Goal: Transaction & Acquisition: Purchase product/service

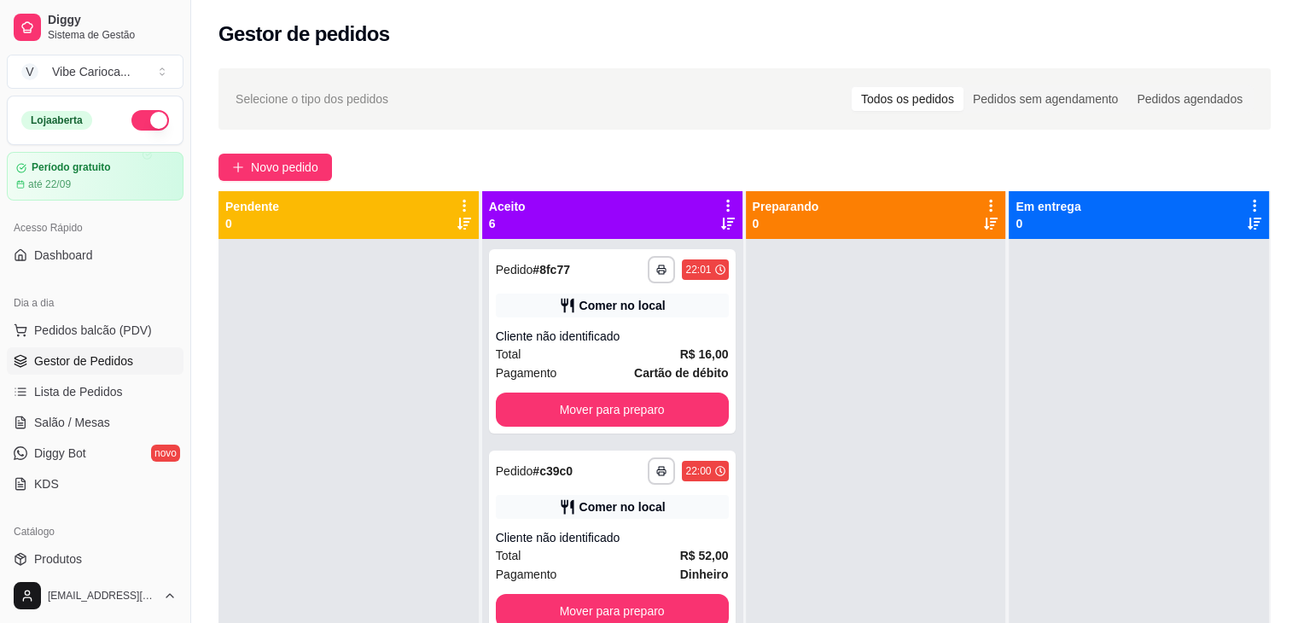
scroll to position [68, 0]
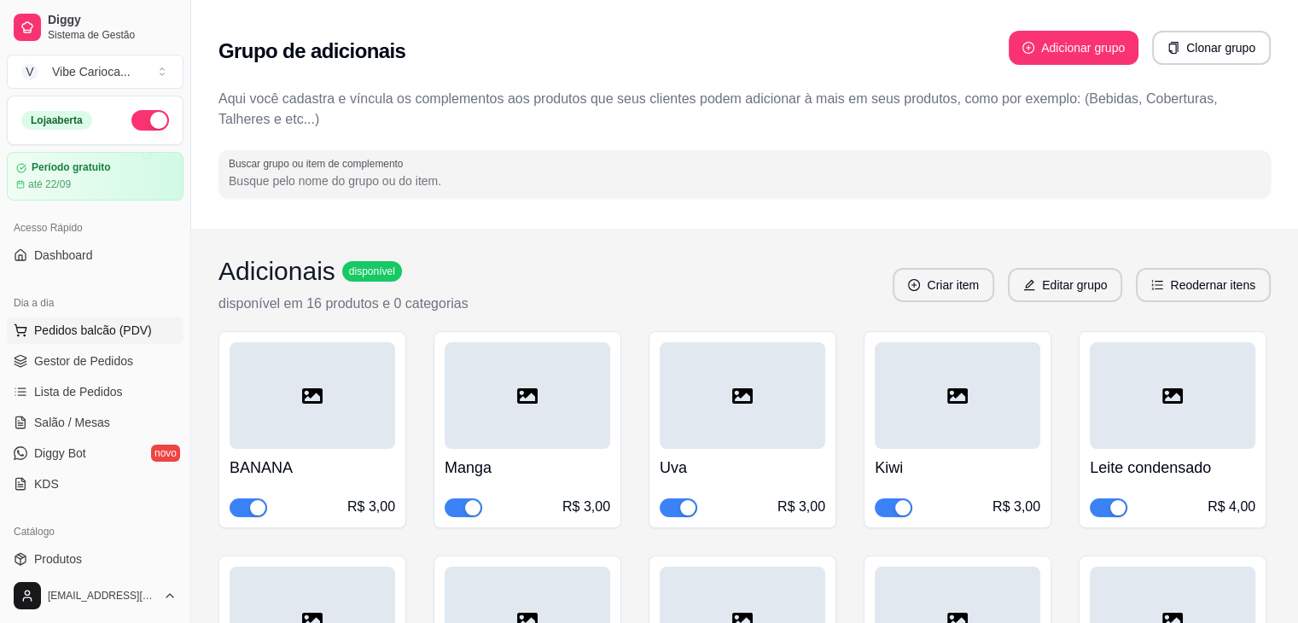
click at [96, 340] on button "Pedidos balcão (PDV)" at bounding box center [95, 330] width 177 height 27
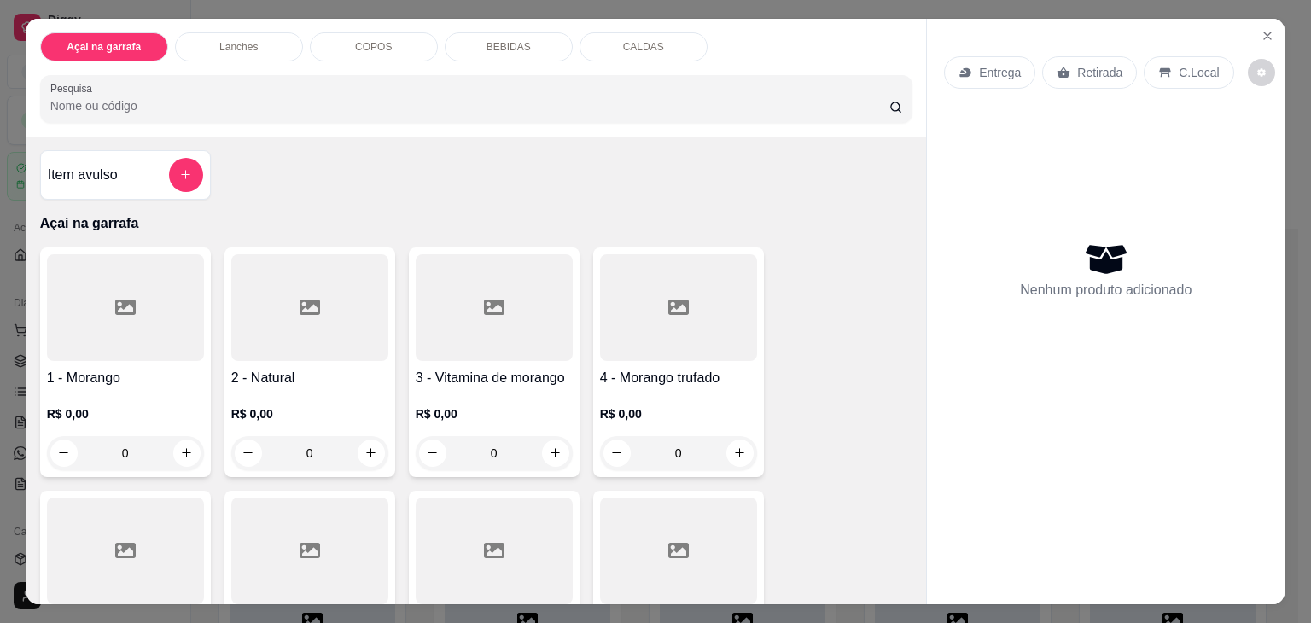
click at [242, 117] on div "Açai na garrafa Lanches COPOS BEBIDAS CALDAS Pesquisa" at bounding box center [476, 78] width 900 height 118
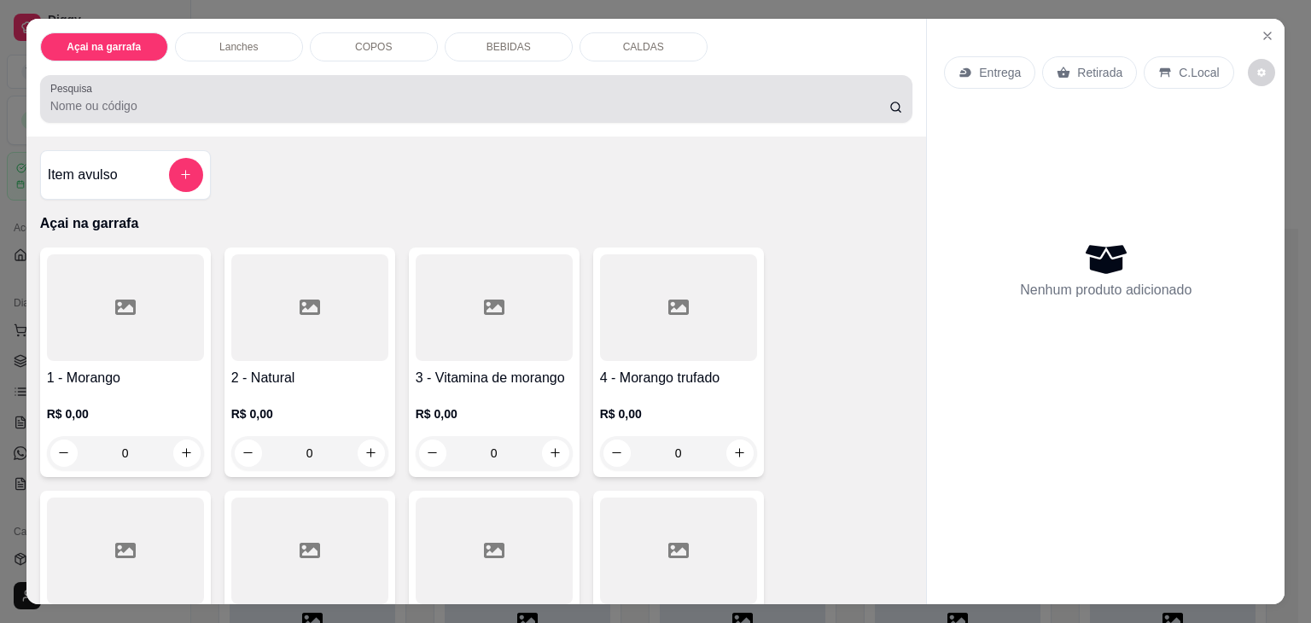
click at [243, 102] on input "Pesquisa" at bounding box center [469, 105] width 839 height 17
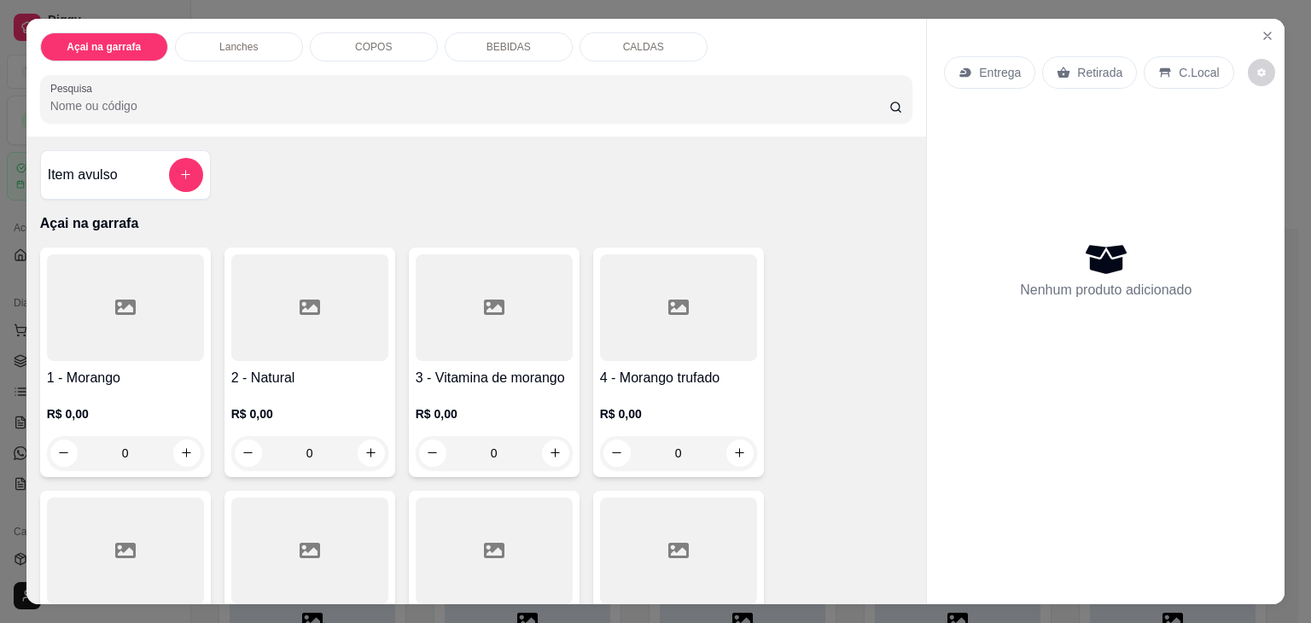
click at [243, 102] on input "Pesquisa" at bounding box center [469, 105] width 839 height 17
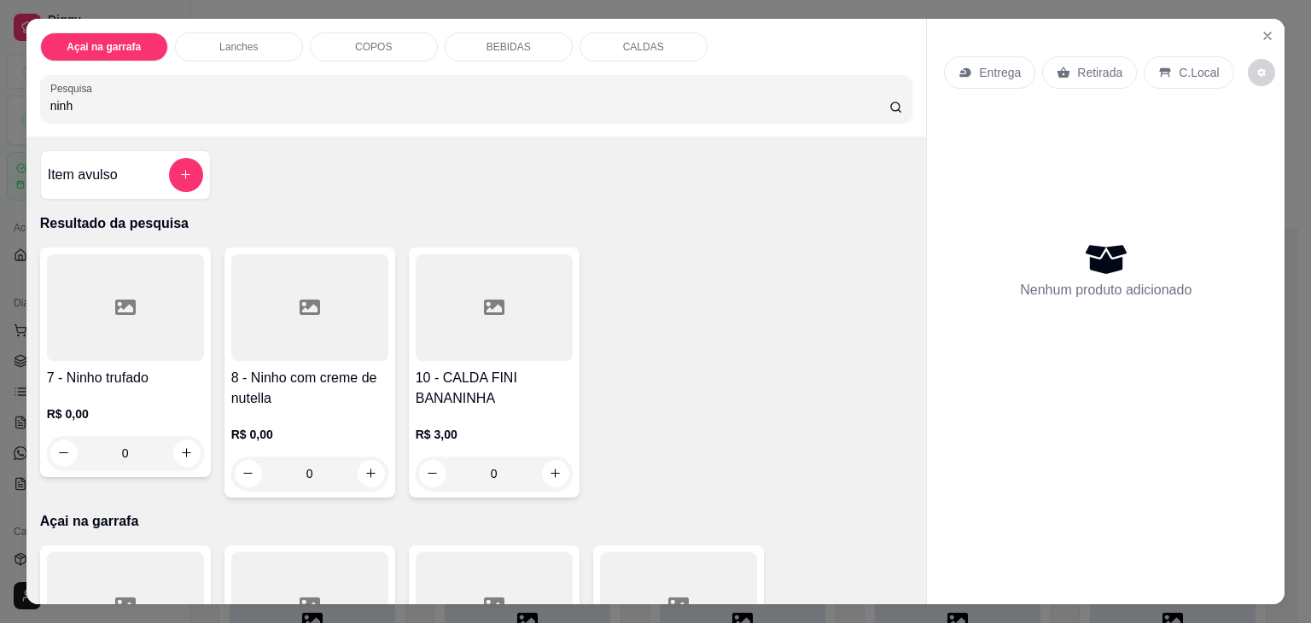
type input "ninh"
click at [281, 337] on div at bounding box center [309, 307] width 157 height 107
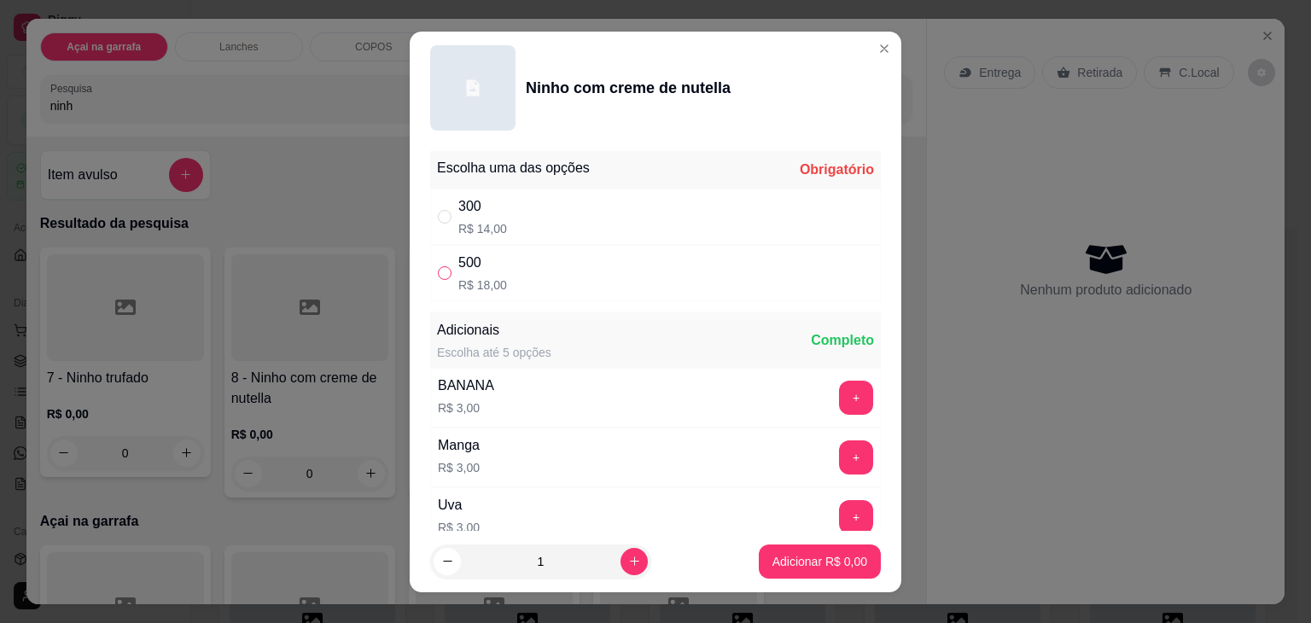
click at [438, 270] on input "" at bounding box center [445, 273] width 14 height 14
radio input "true"
click at [783, 548] on button "Adicionar R$ 18,00" at bounding box center [815, 560] width 125 height 33
type input "1"
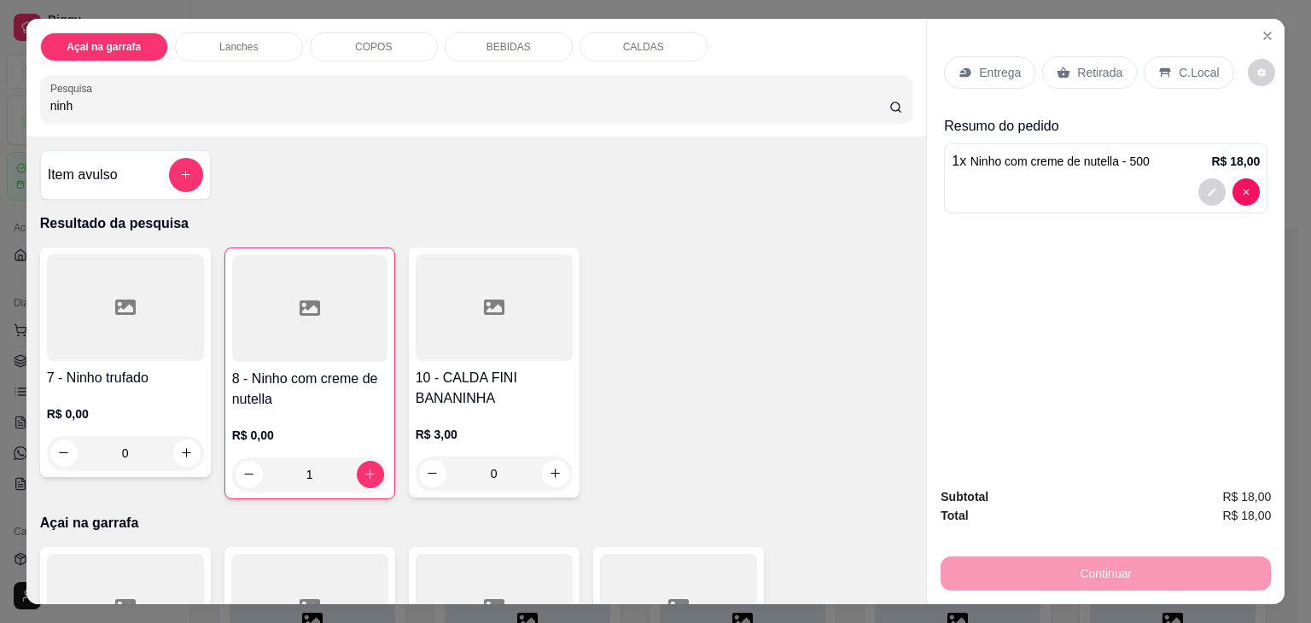
click at [1178, 64] on p "C.Local" at bounding box center [1198, 72] width 40 height 17
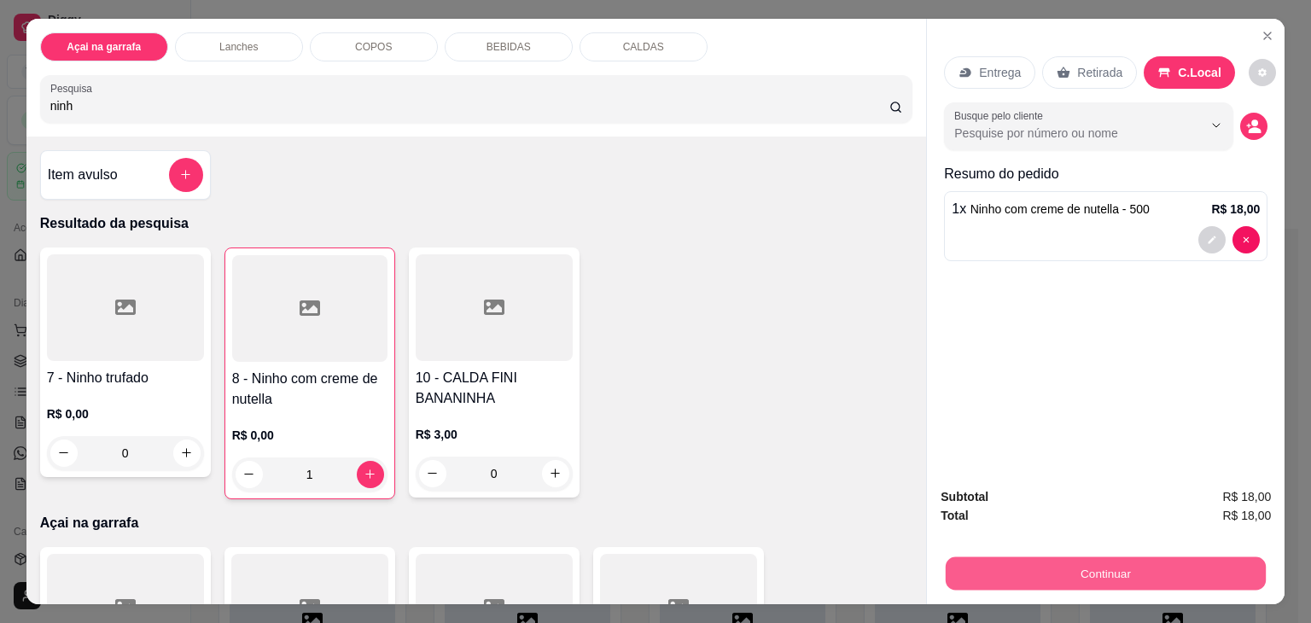
click at [968, 558] on button "Continuar" at bounding box center [1105, 573] width 320 height 33
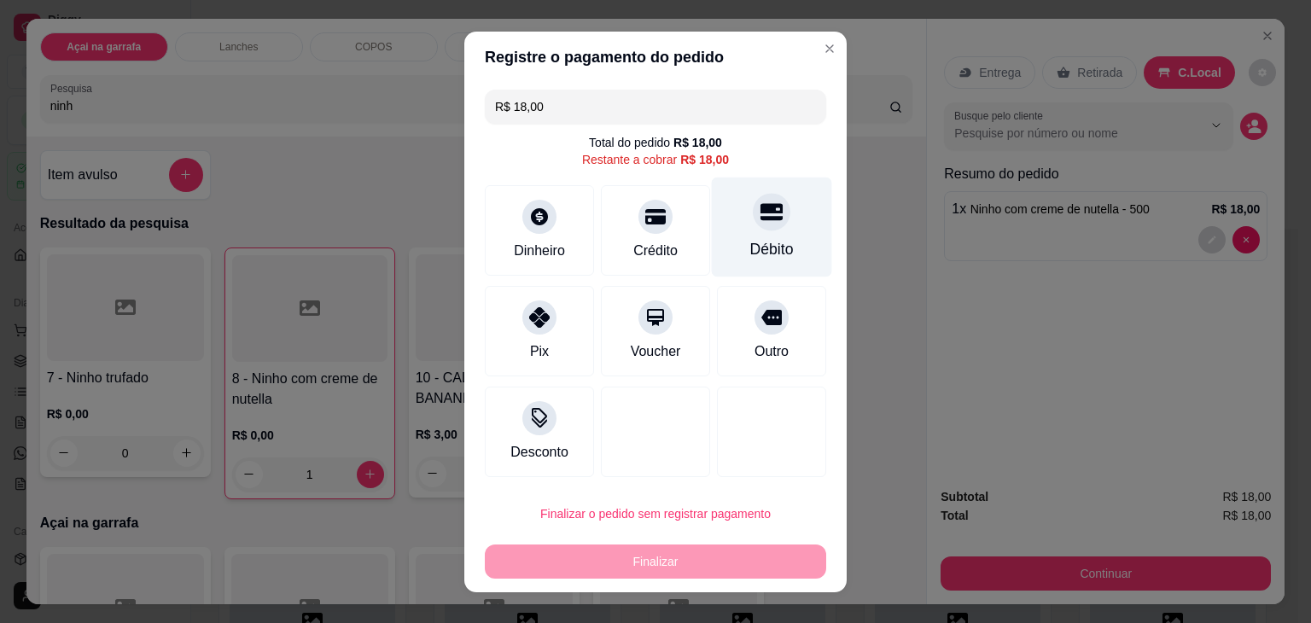
click at [744, 236] on div "Débito" at bounding box center [772, 227] width 120 height 100
type input "R$ 0,00"
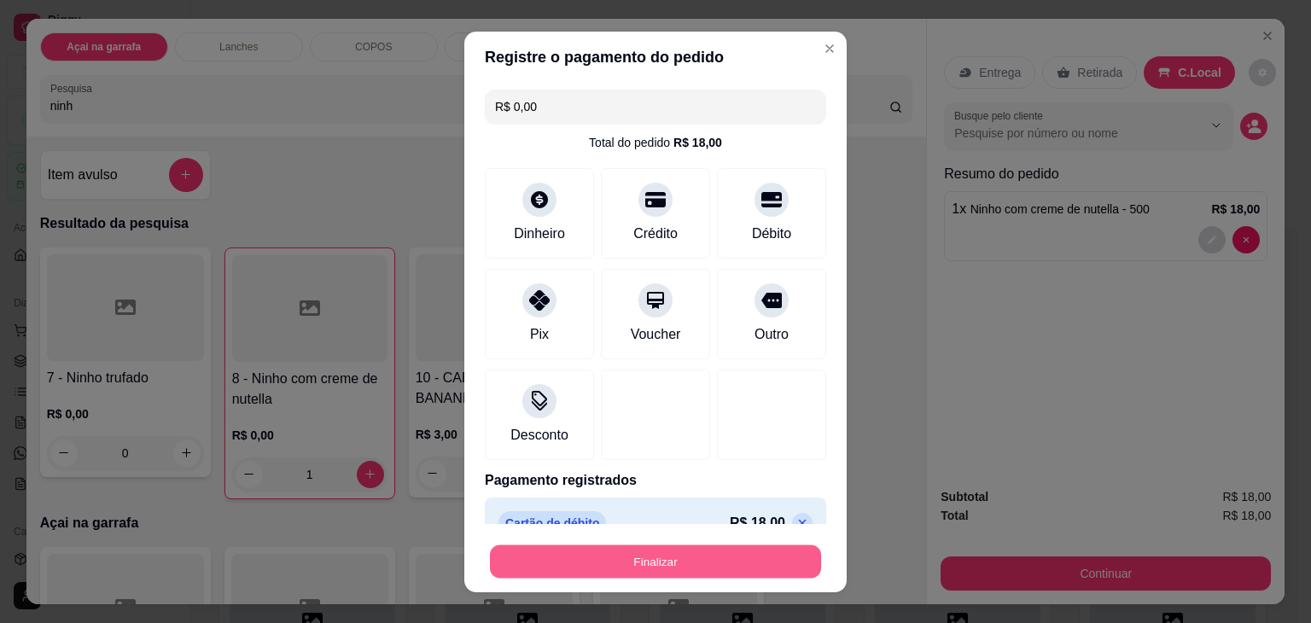
click at [700, 557] on button "Finalizar" at bounding box center [655, 560] width 331 height 33
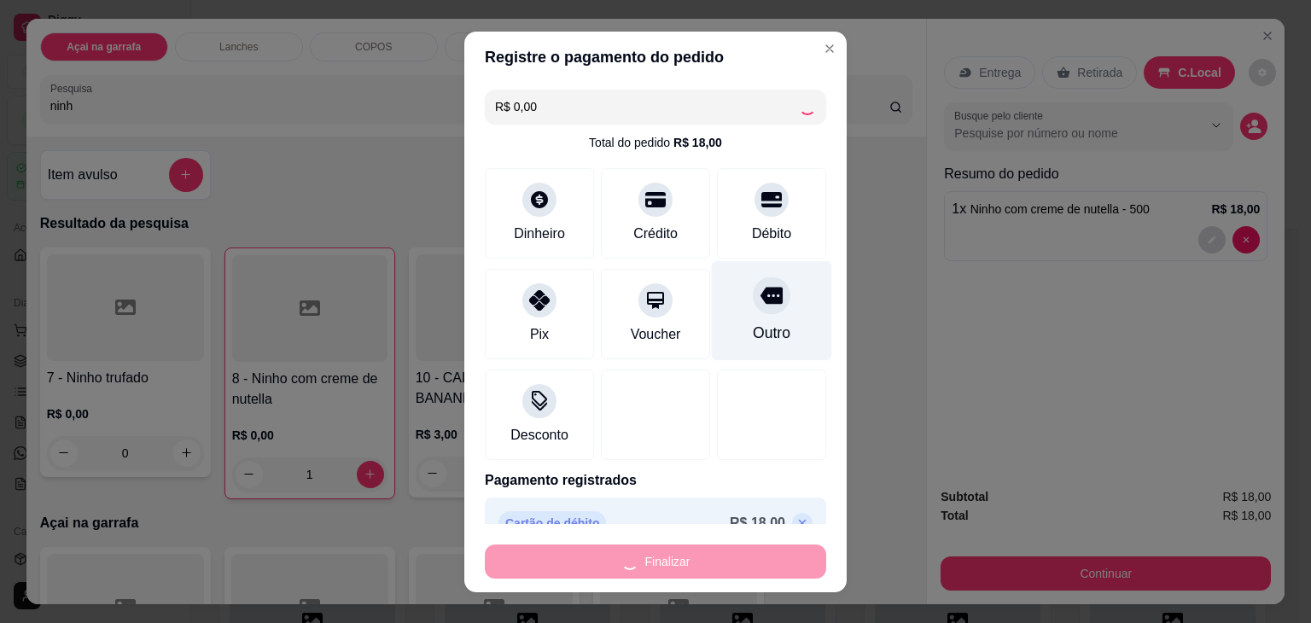
type input "0"
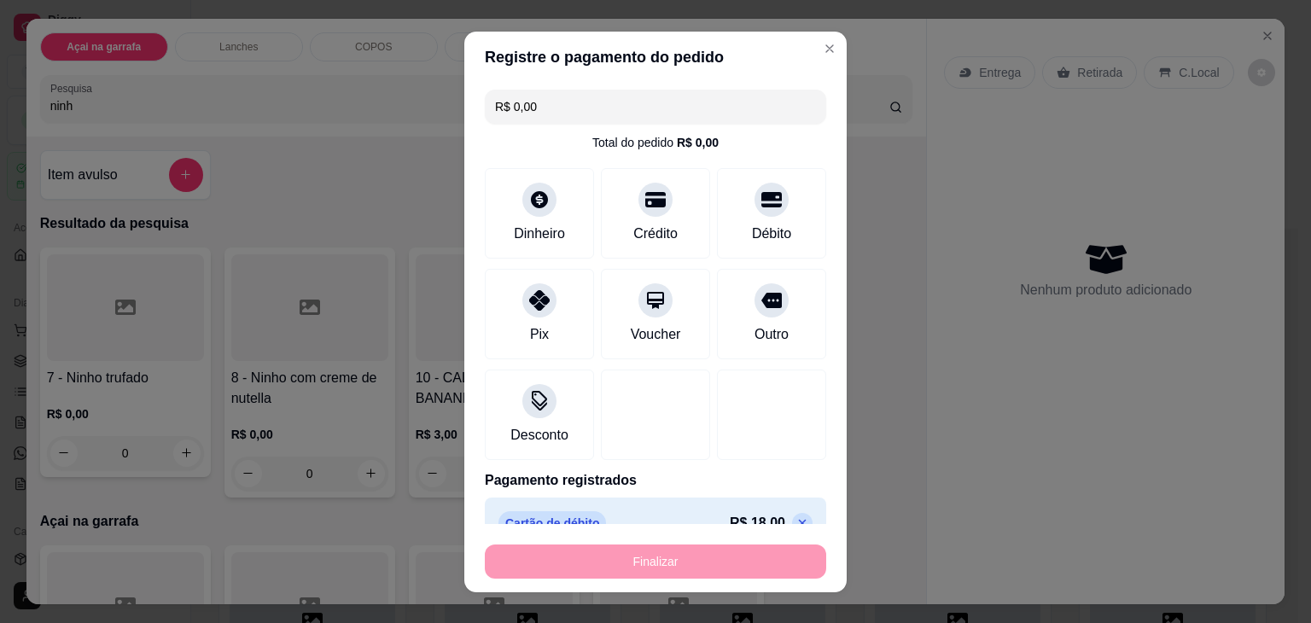
type input "-R$ 18,00"
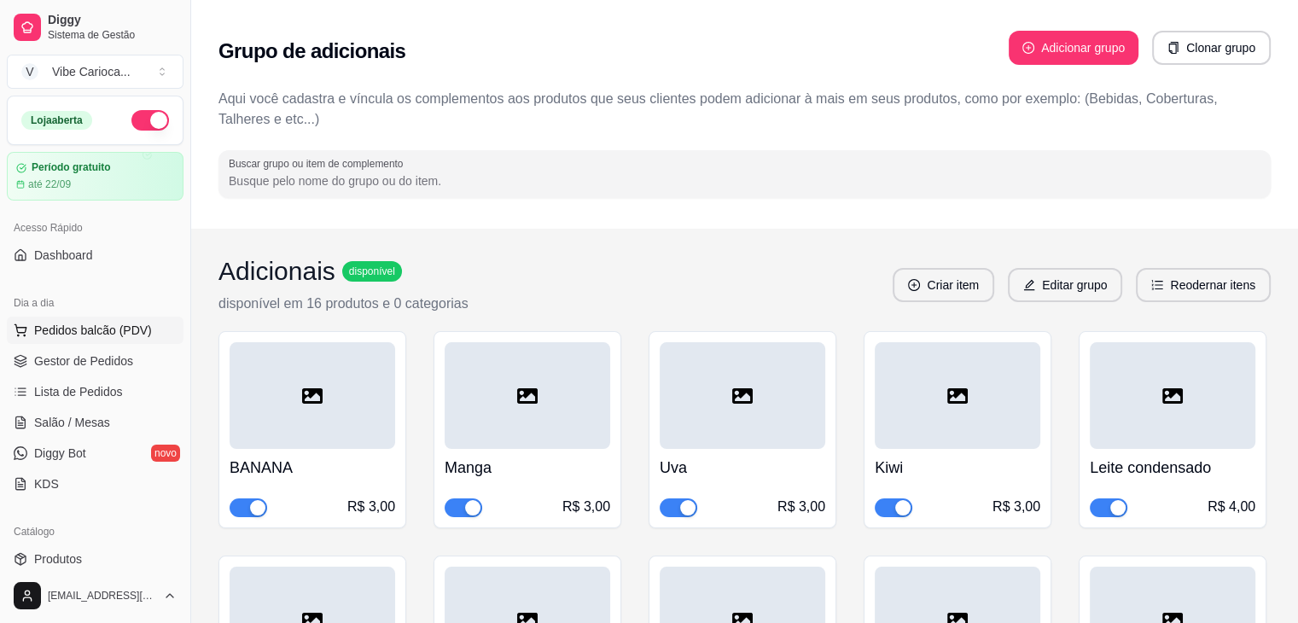
click at [79, 329] on span "Pedidos balcão (PDV)" at bounding box center [93, 330] width 118 height 17
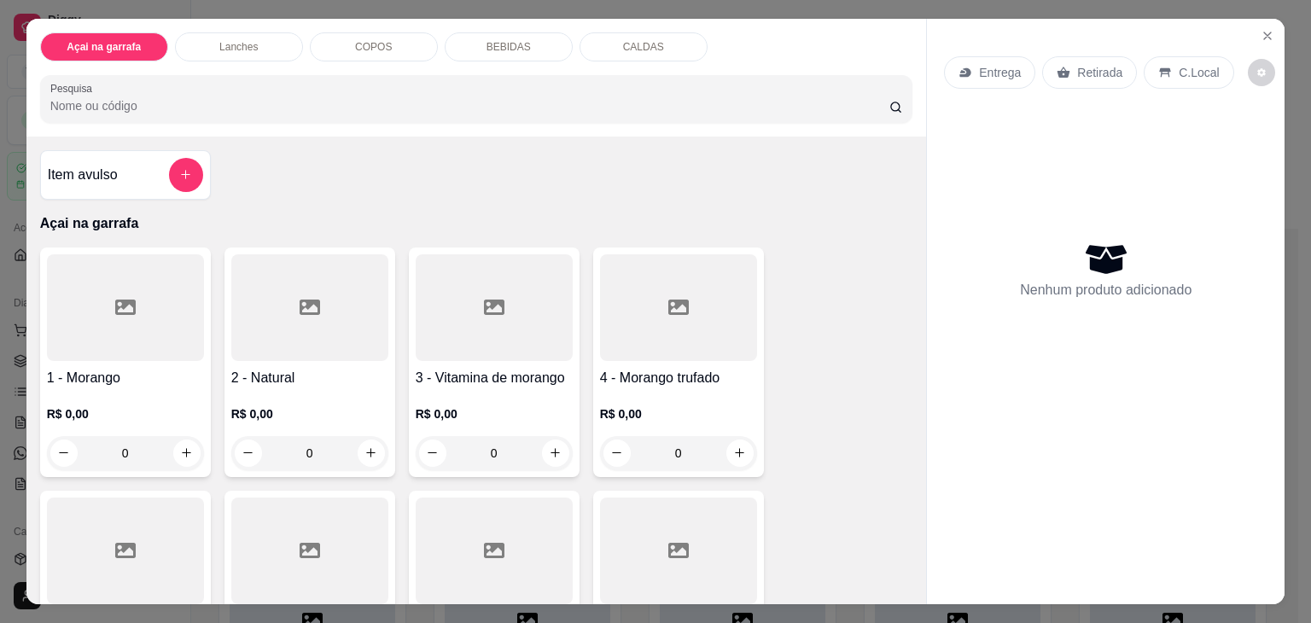
click at [188, 97] on input "Pesquisa" at bounding box center [469, 105] width 839 height 17
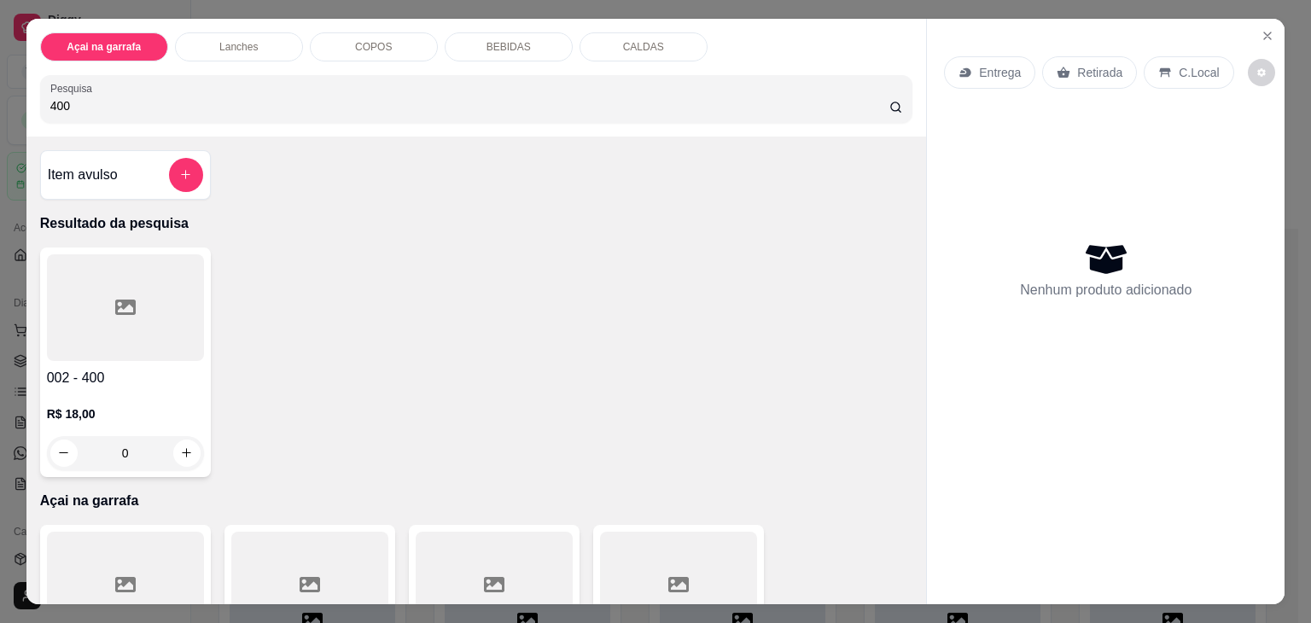
type input "400"
click at [121, 299] on icon at bounding box center [125, 306] width 20 height 15
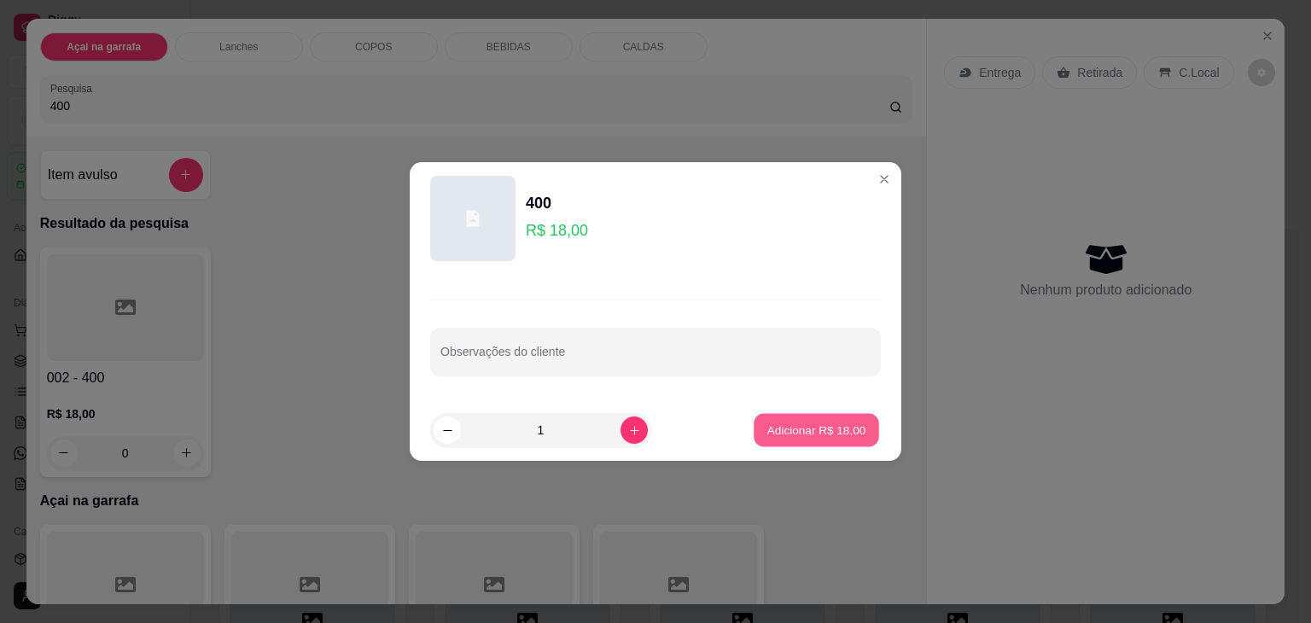
click at [803, 426] on p "Adicionar R$ 18,00" at bounding box center [816, 429] width 99 height 16
type input "1"
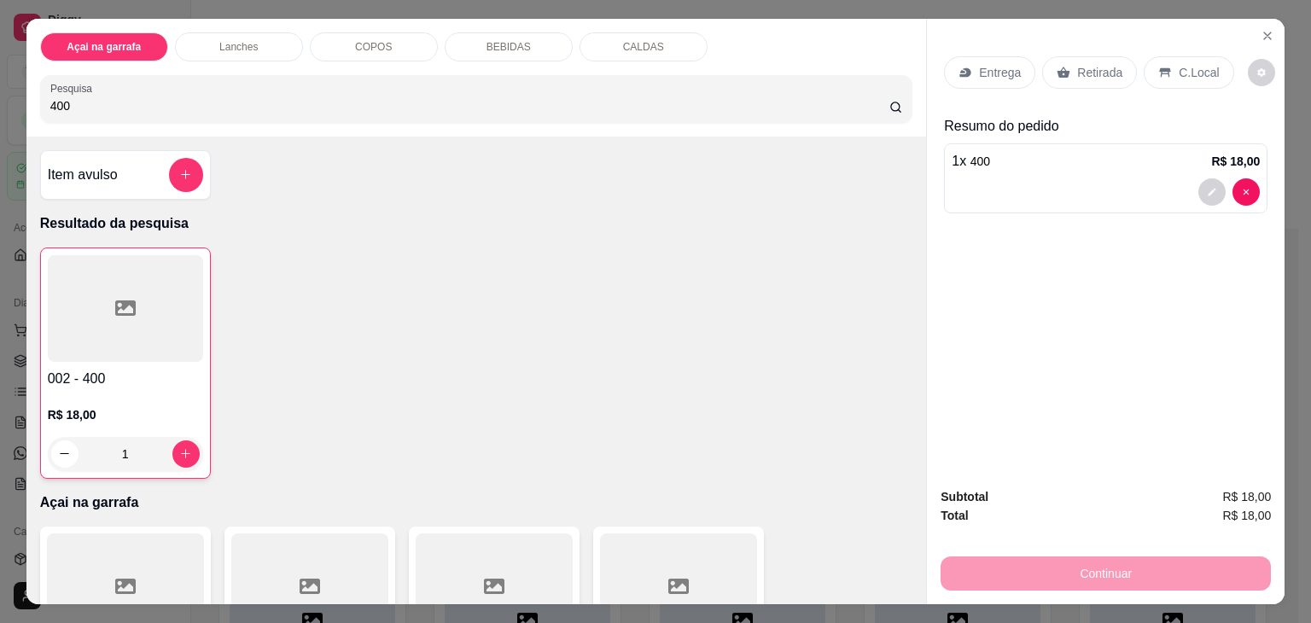
click at [1187, 64] on p "C.Local" at bounding box center [1198, 72] width 40 height 17
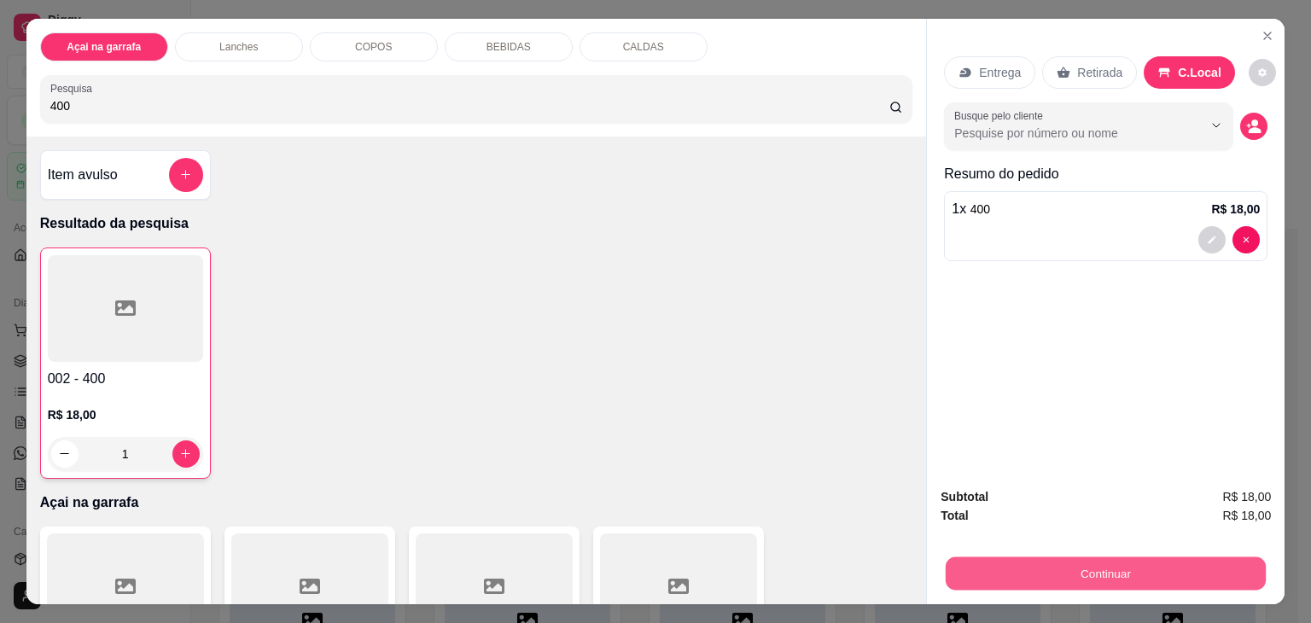
click at [1096, 572] on button "Continuar" at bounding box center [1105, 573] width 320 height 33
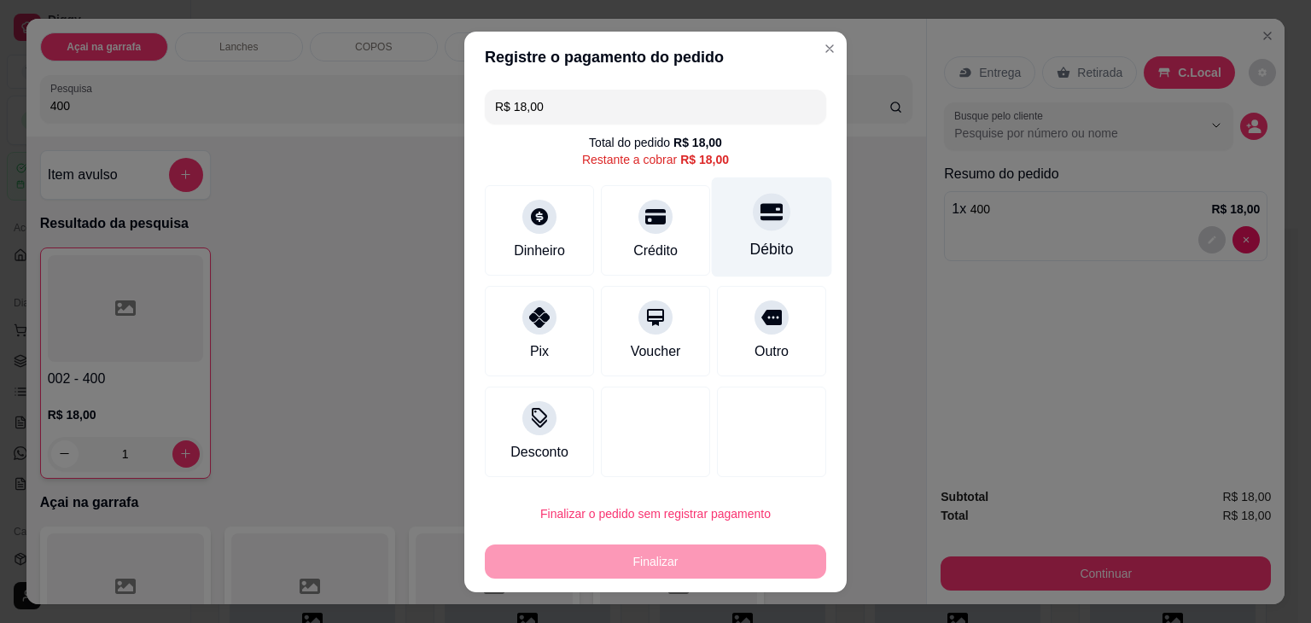
click at [760, 201] on icon at bounding box center [771, 212] width 22 height 22
type input "R$ 0,00"
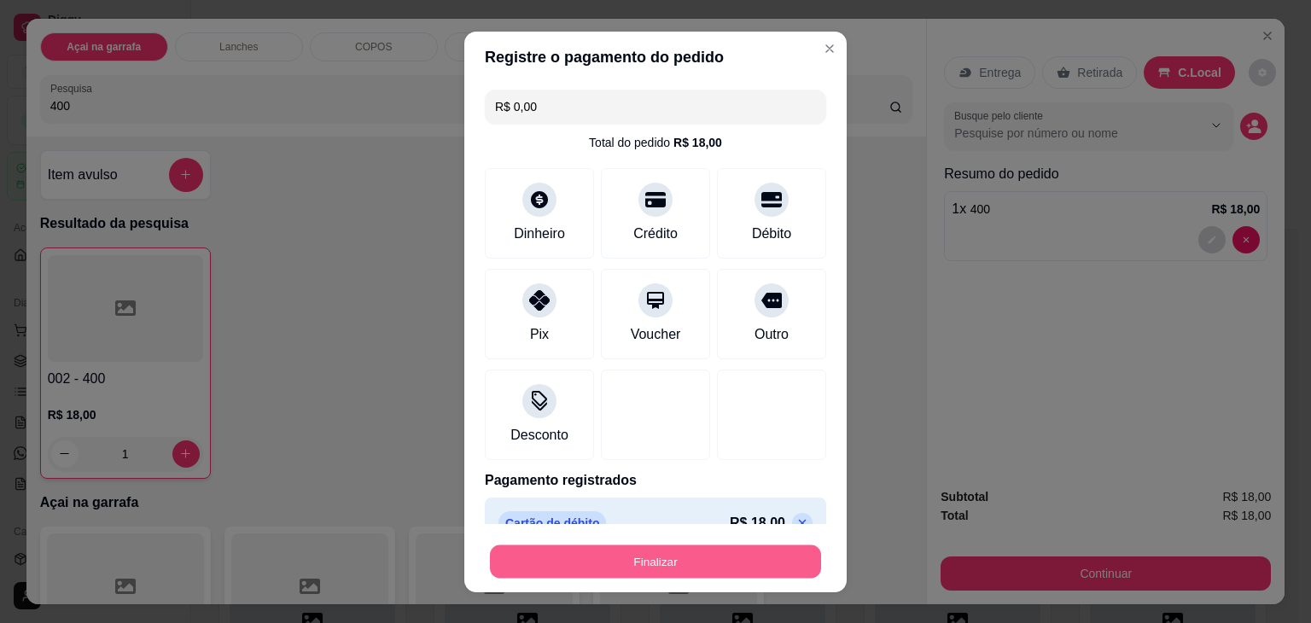
click at [655, 574] on button "Finalizar" at bounding box center [655, 560] width 331 height 33
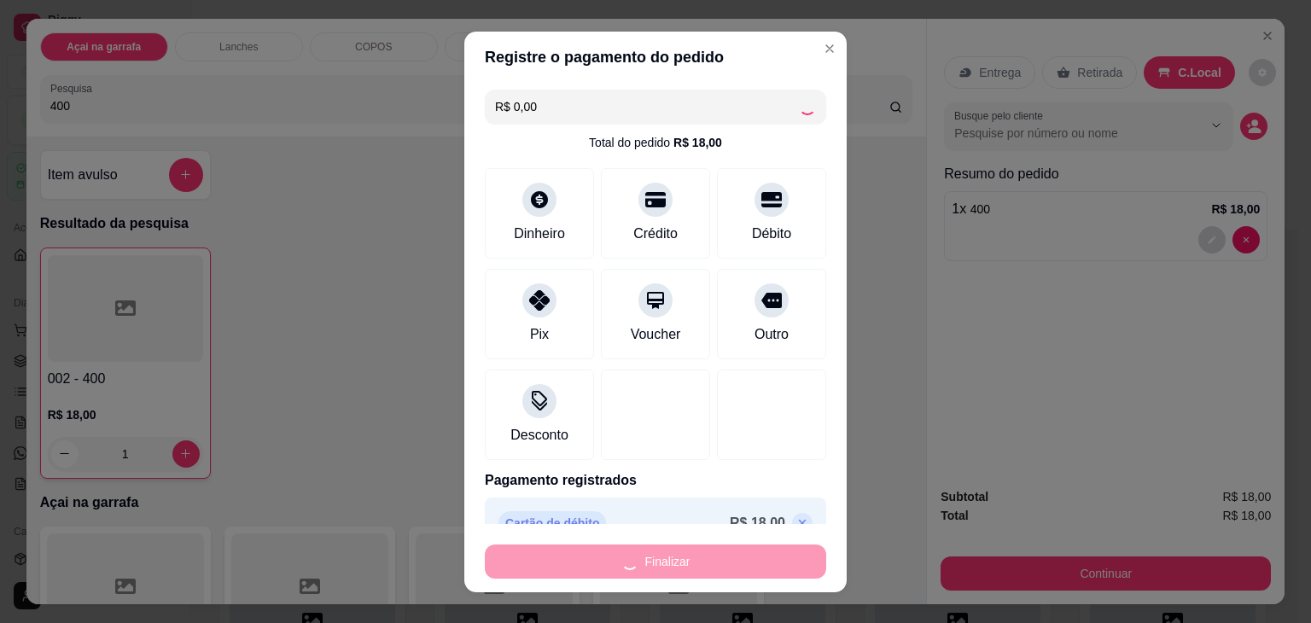
type input "0"
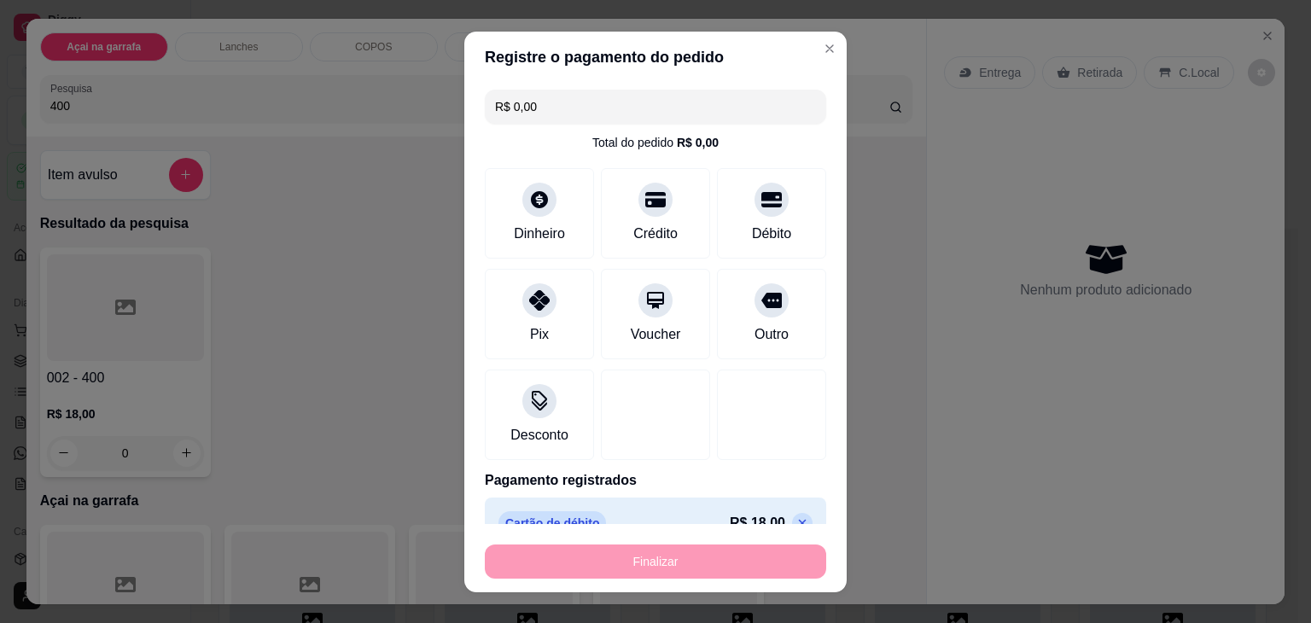
type input "-R$ 18,00"
